Goal: Find specific page/section

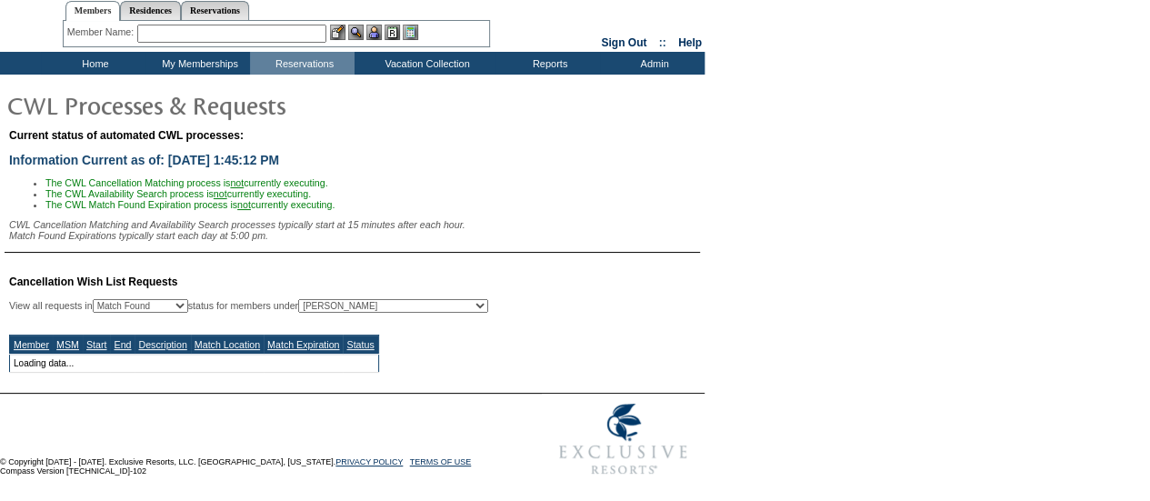
select select "50"
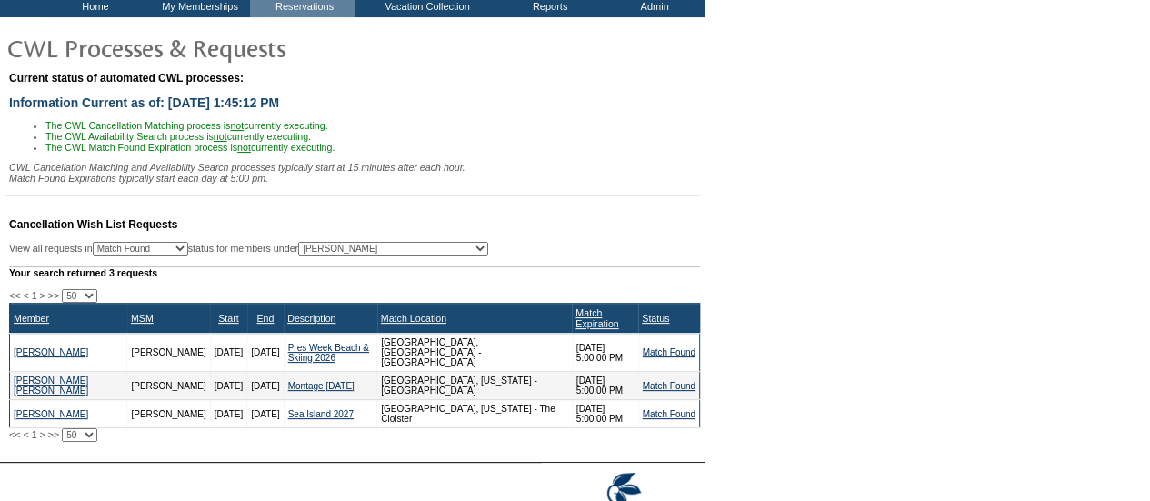
scroll to position [118, 0]
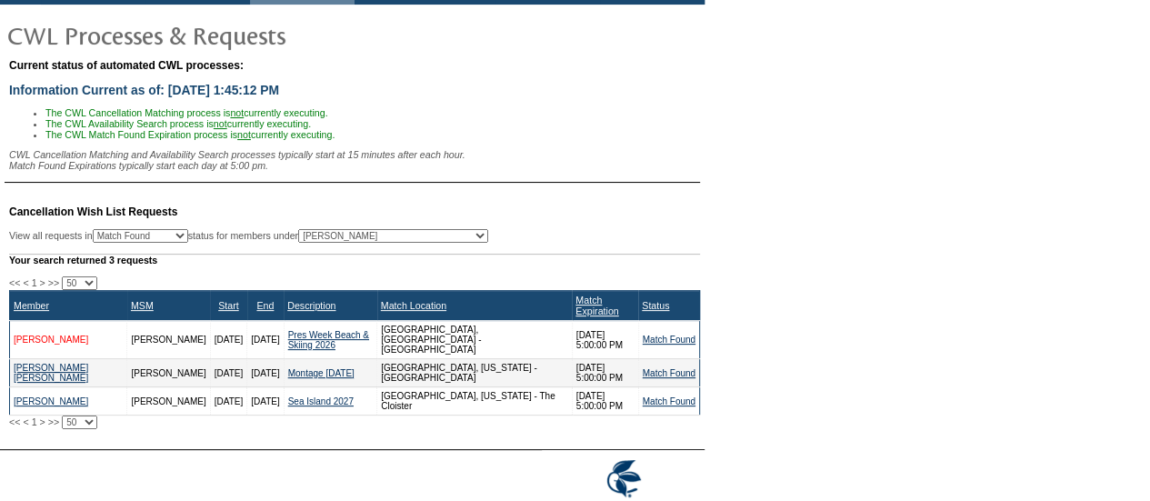
click at [40, 335] on link "Hanrahan, Kathleen" at bounding box center [51, 340] width 75 height 10
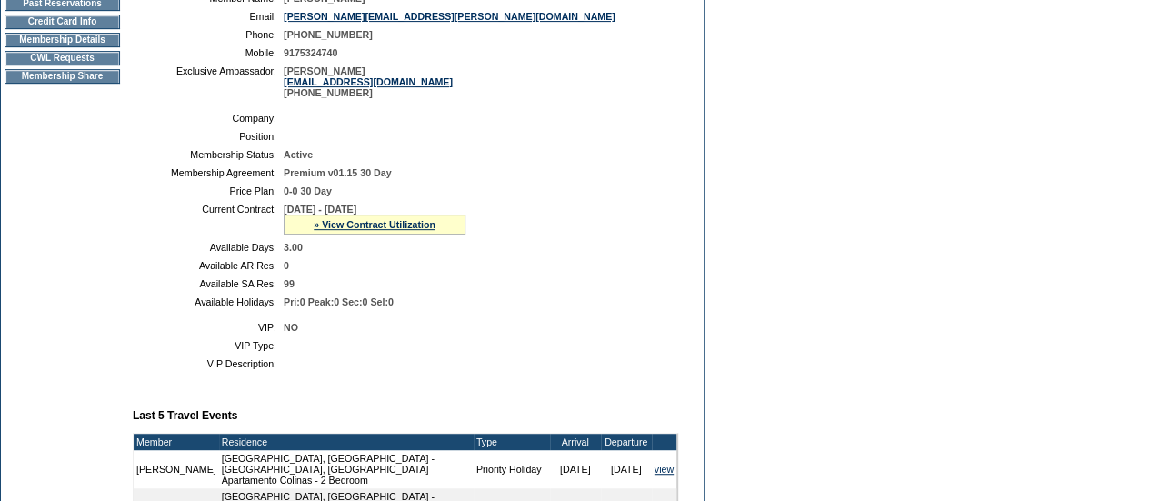
scroll to position [304, 0]
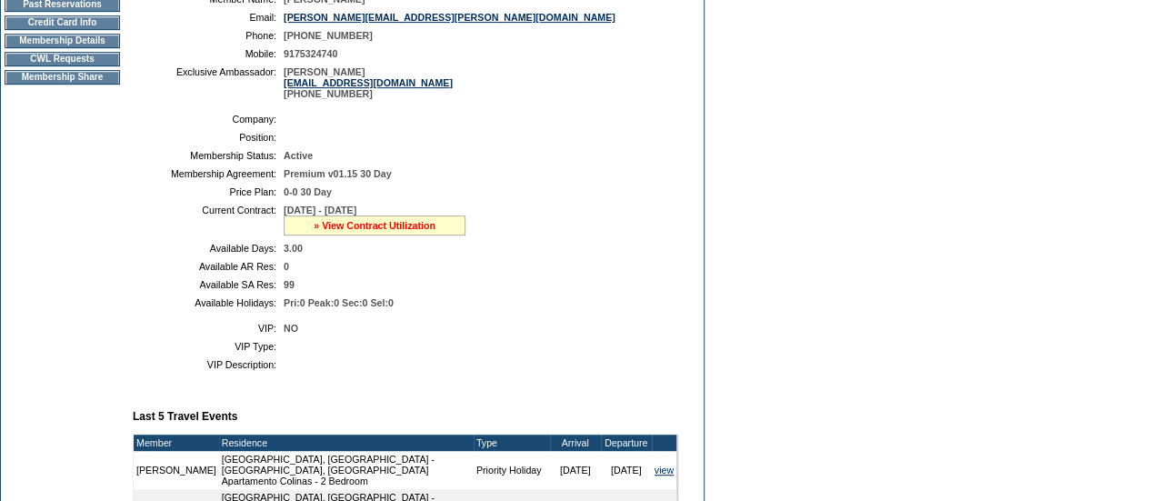
click at [378, 231] on link "» View Contract Utilization" at bounding box center [375, 225] width 122 height 11
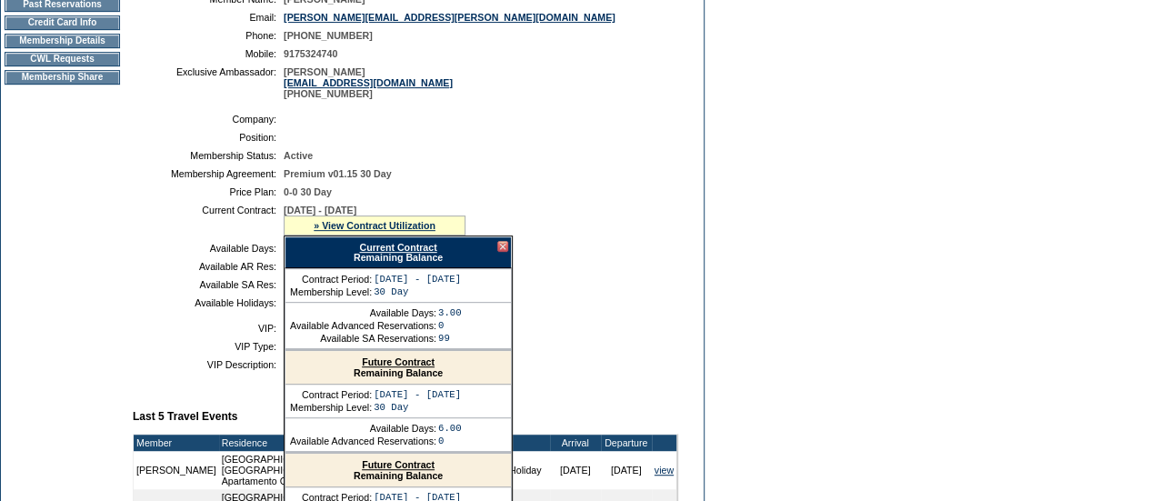
click at [395, 253] on link "Current Contract" at bounding box center [397, 247] width 77 height 11
click at [542, 273] on table "Company: Position: Membership Status: Active Membership Agreement: Premium v01.…" at bounding box center [405, 210] width 545 height 209
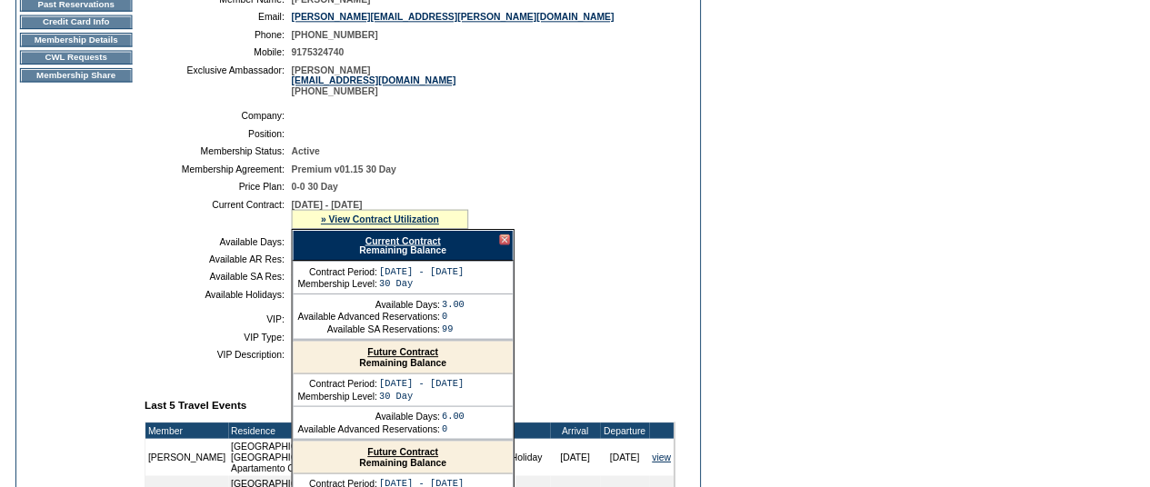
scroll to position [0, 0]
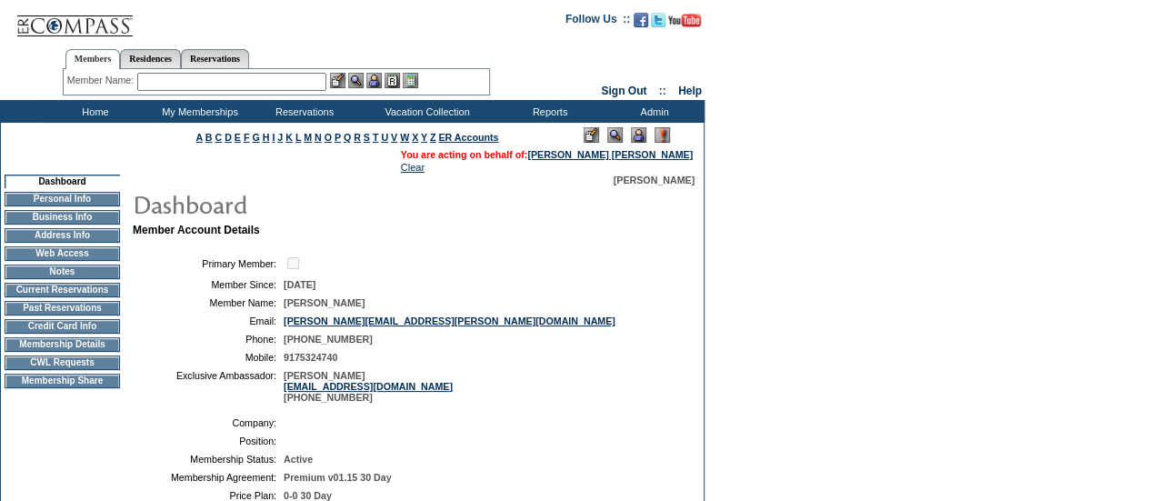
click at [263, 85] on input "text" at bounding box center [231, 82] width 189 height 18
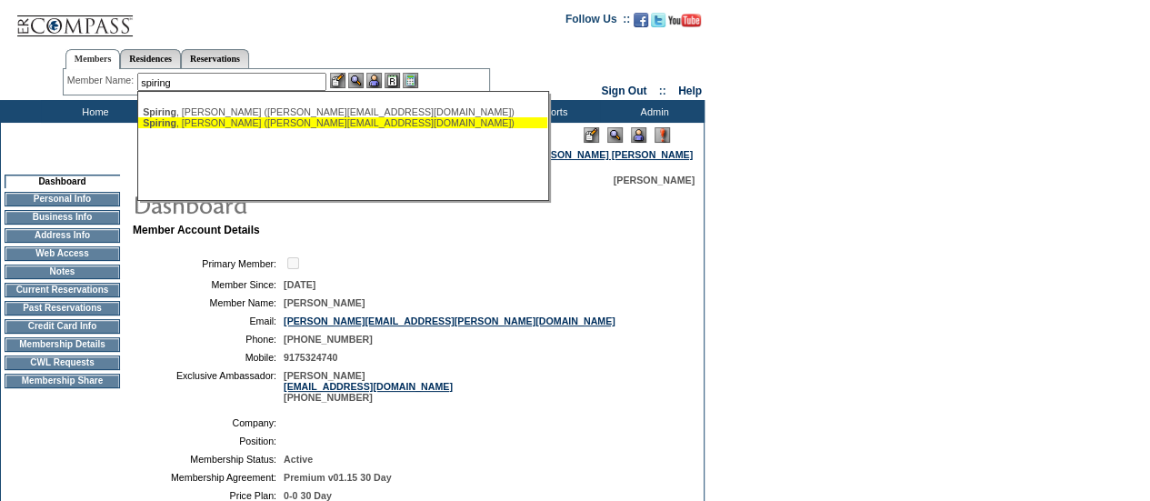
click at [208, 121] on div "[PERSON_NAME] ([PERSON_NAME][EMAIL_ADDRESS][DOMAIN_NAME])" at bounding box center [343, 122] width 400 height 11
type input "[PERSON_NAME] ([PERSON_NAME][EMAIL_ADDRESS][DOMAIN_NAME])"
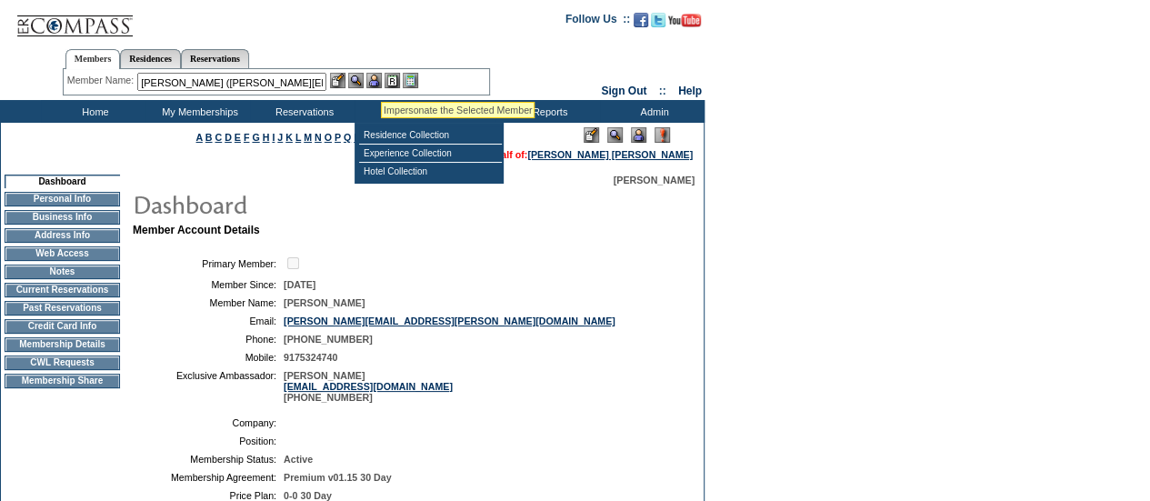
click at [380, 79] on img at bounding box center [373, 80] width 15 height 15
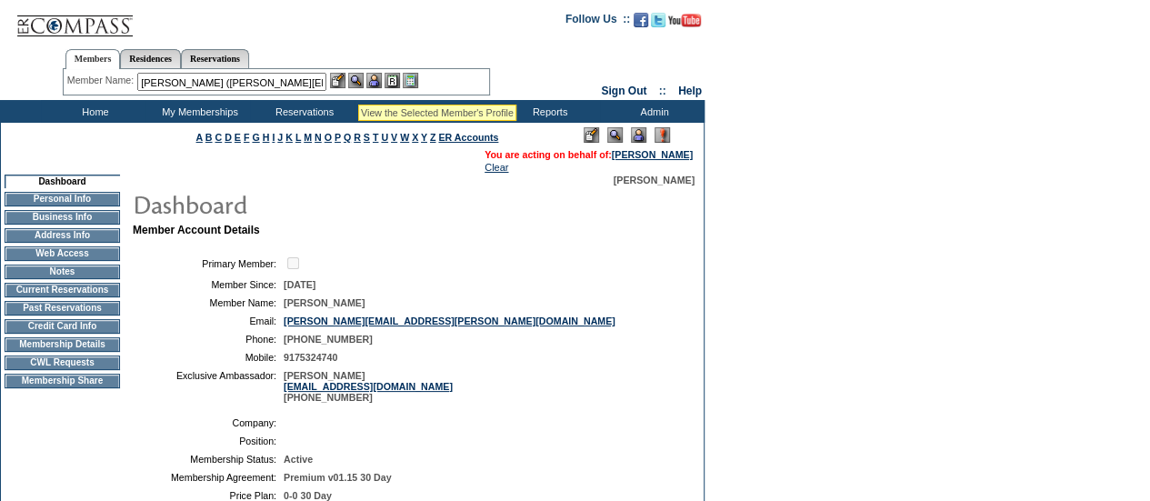
click at [356, 82] on img at bounding box center [355, 80] width 15 height 15
